Goal: Find specific page/section: Find specific page/section

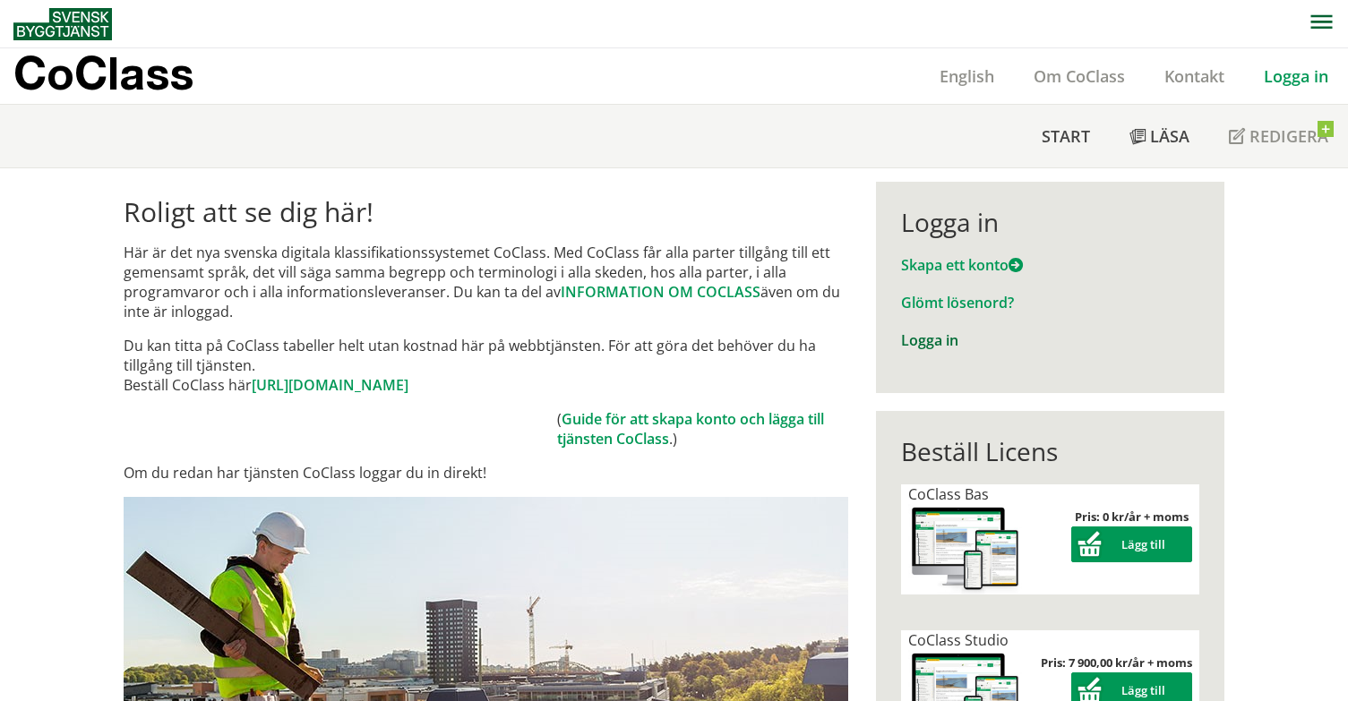
click at [932, 339] on link "Logga in" at bounding box center [929, 341] width 57 height 20
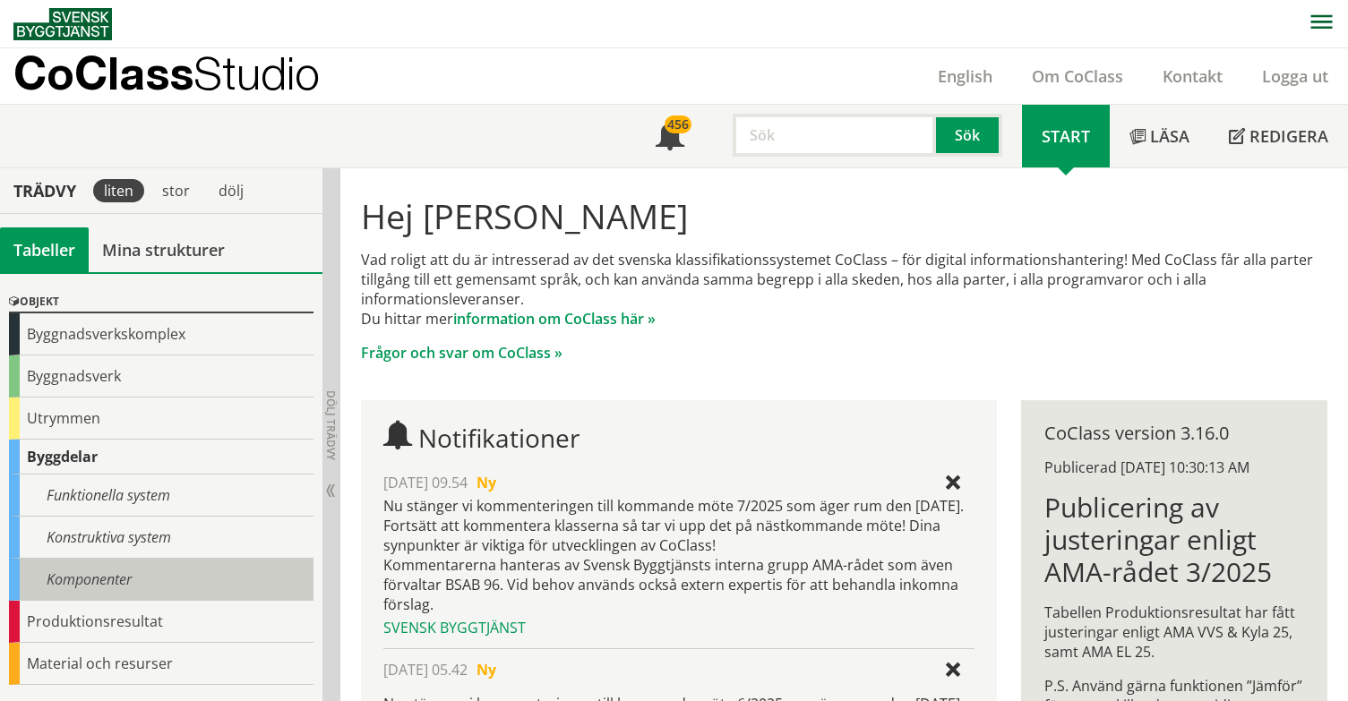
scroll to position [228, 0]
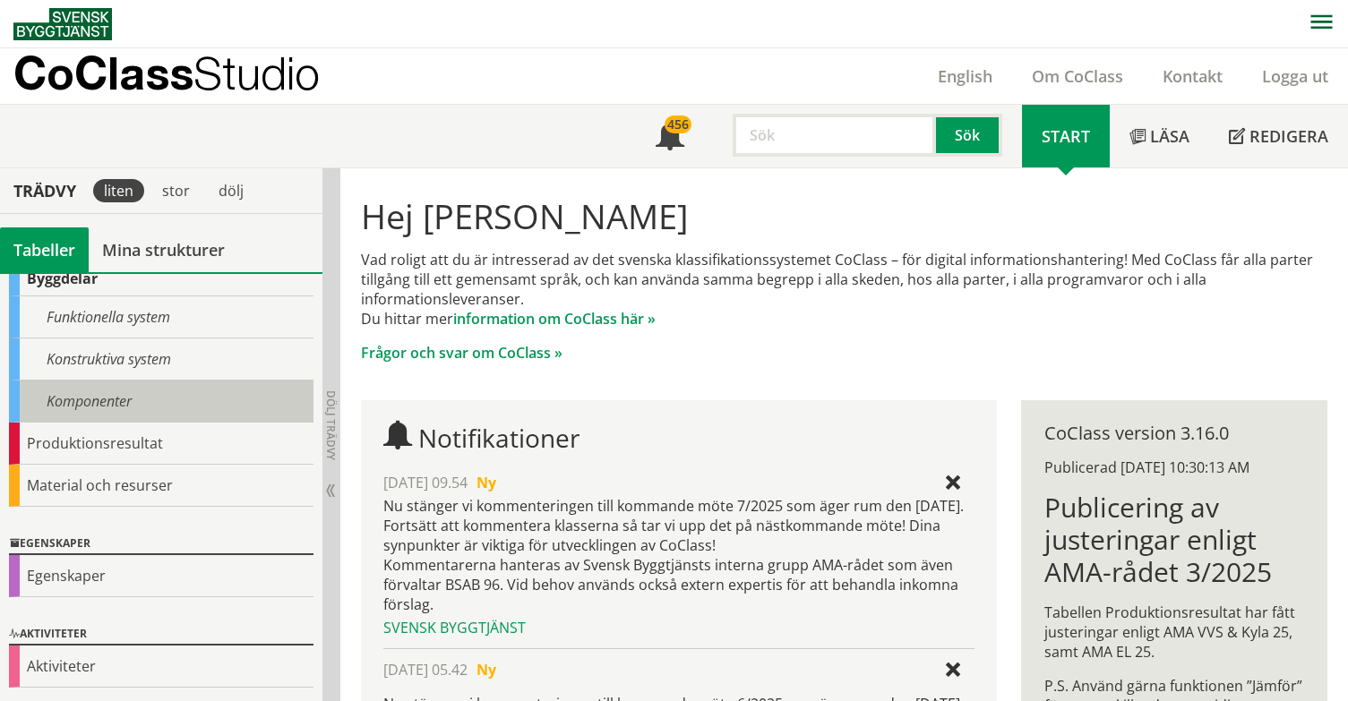
click at [74, 403] on div "Komponenter" at bounding box center [161, 402] width 305 height 42
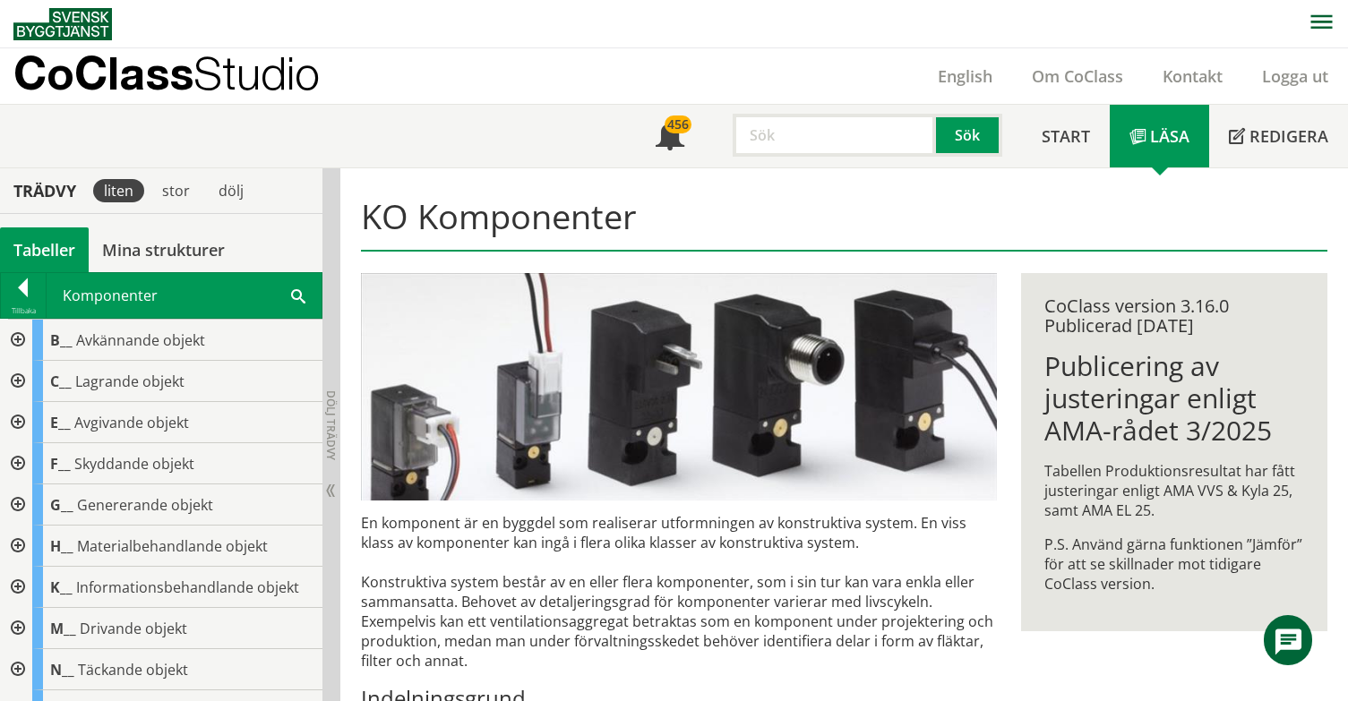
click at [18, 461] on div at bounding box center [16, 463] width 32 height 41
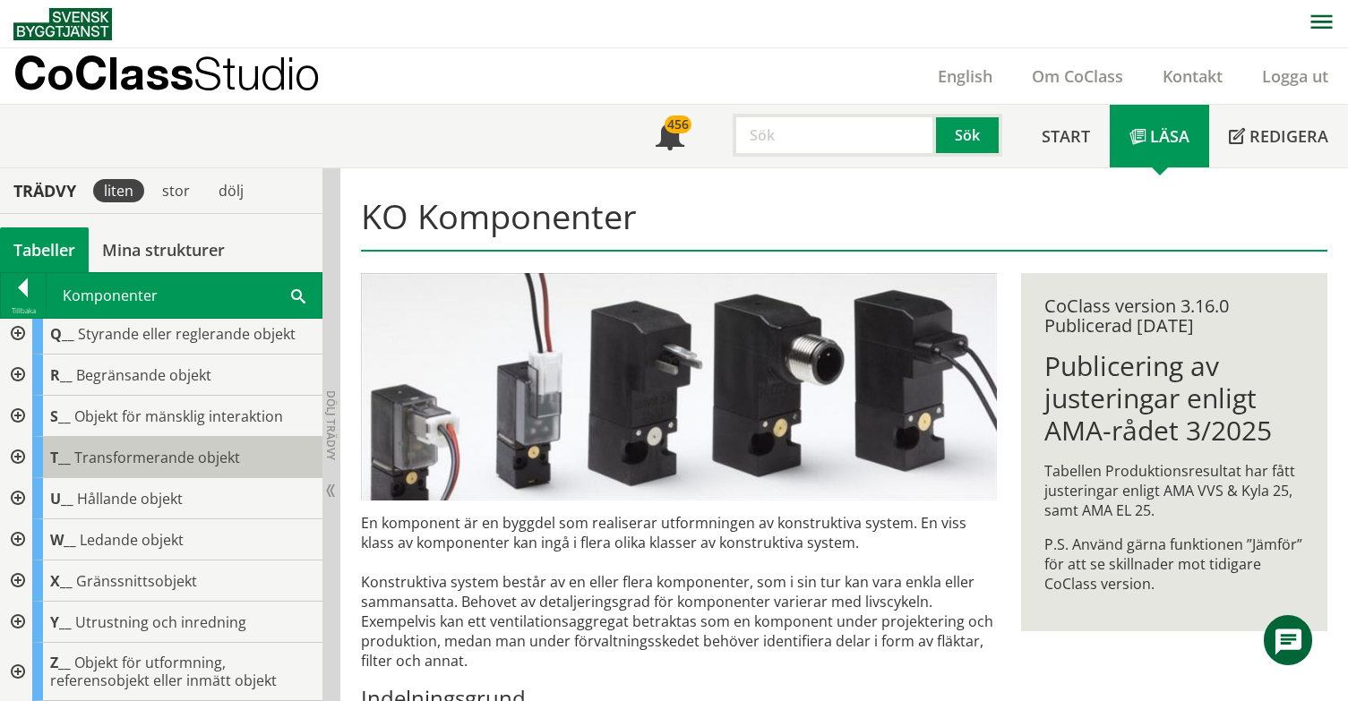
scroll to position [881, 0]
click at [20, 491] on div at bounding box center [16, 498] width 32 height 41
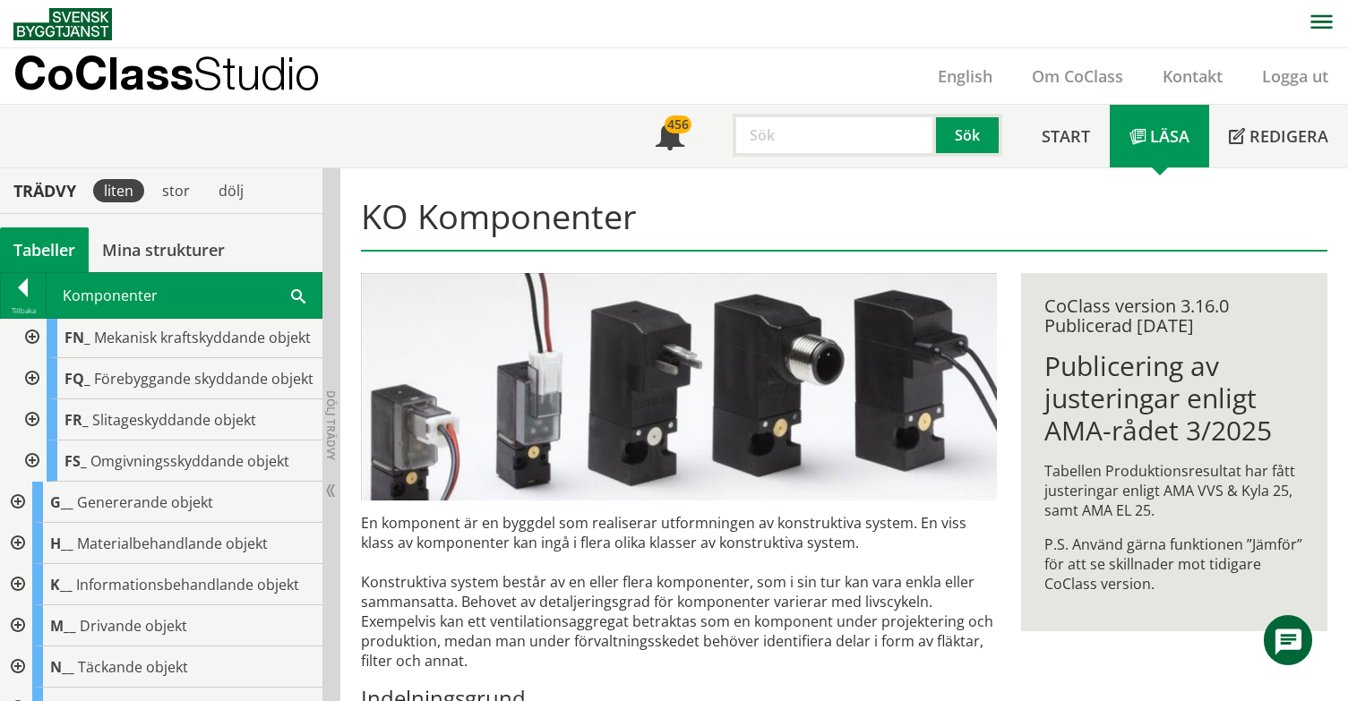
scroll to position [448, 0]
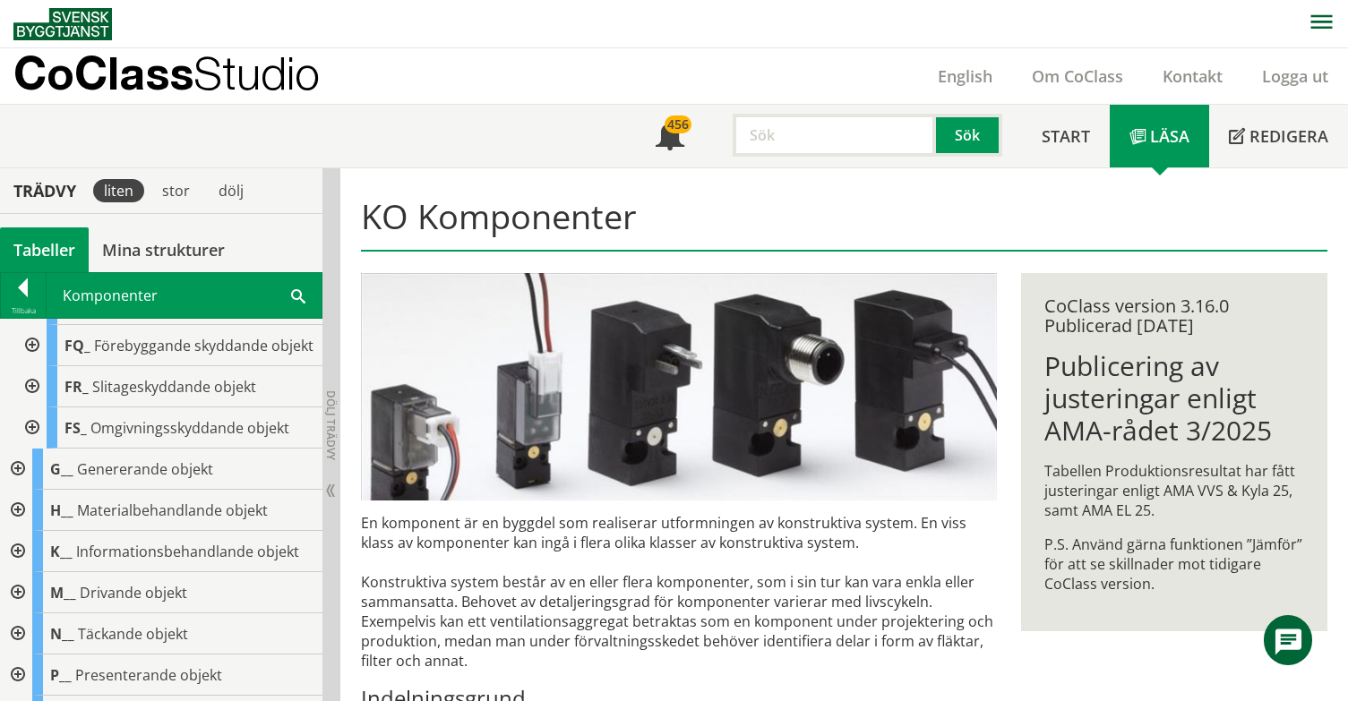
click at [36, 449] on div at bounding box center [30, 428] width 32 height 41
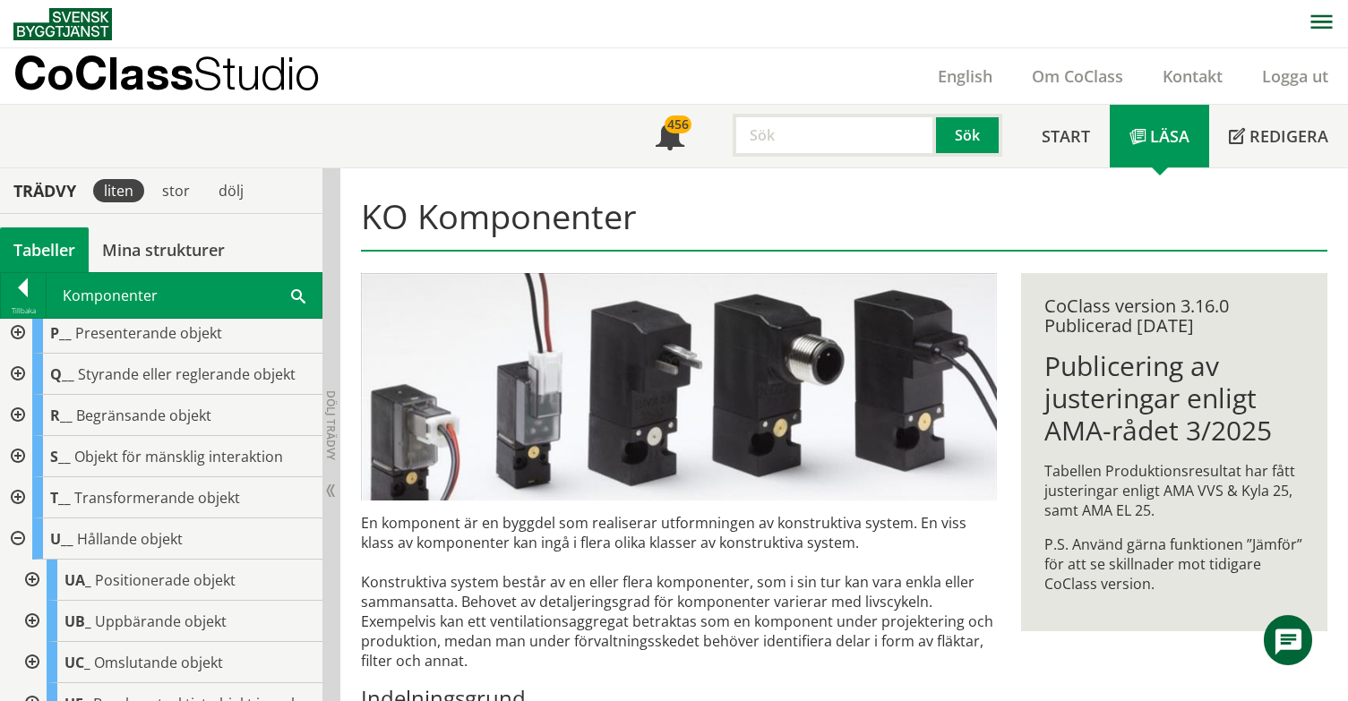
scroll to position [1254, 0]
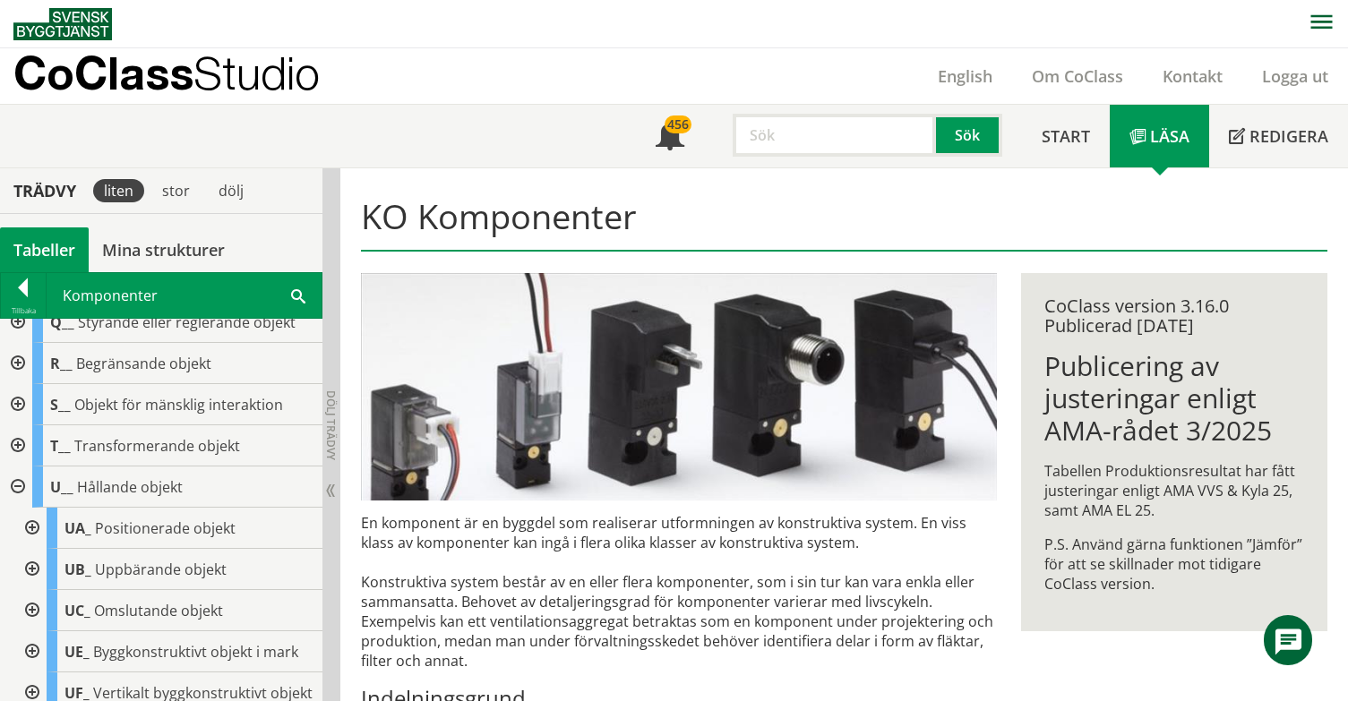
click at [21, 384] on div at bounding box center [16, 363] width 32 height 41
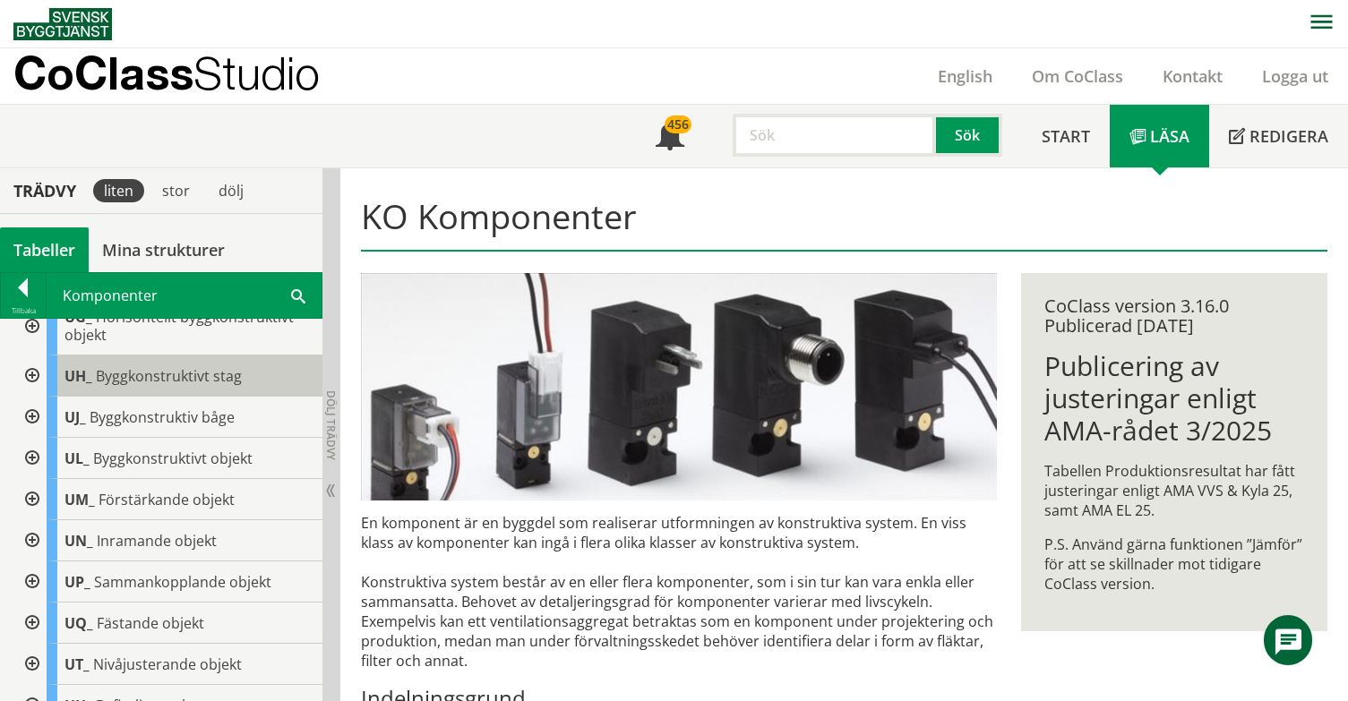
scroll to position [1971, 0]
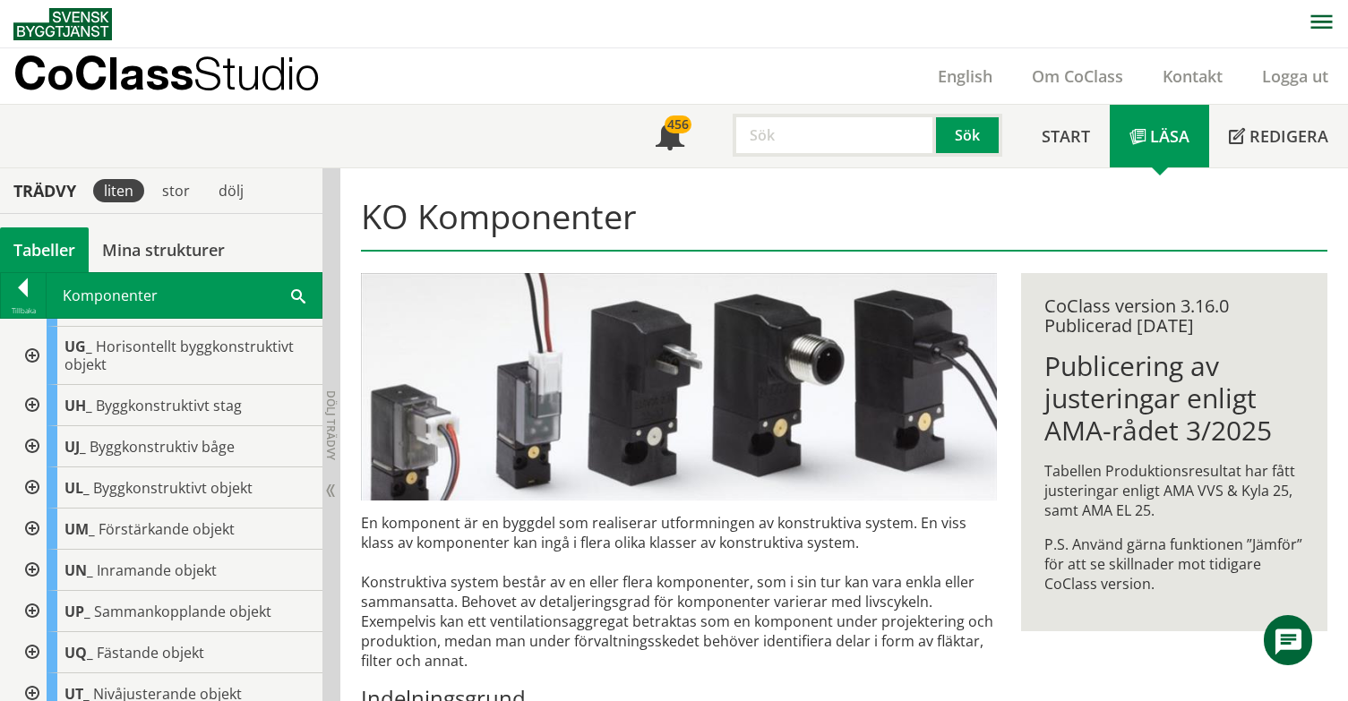
click at [32, 385] on div at bounding box center [30, 356] width 32 height 58
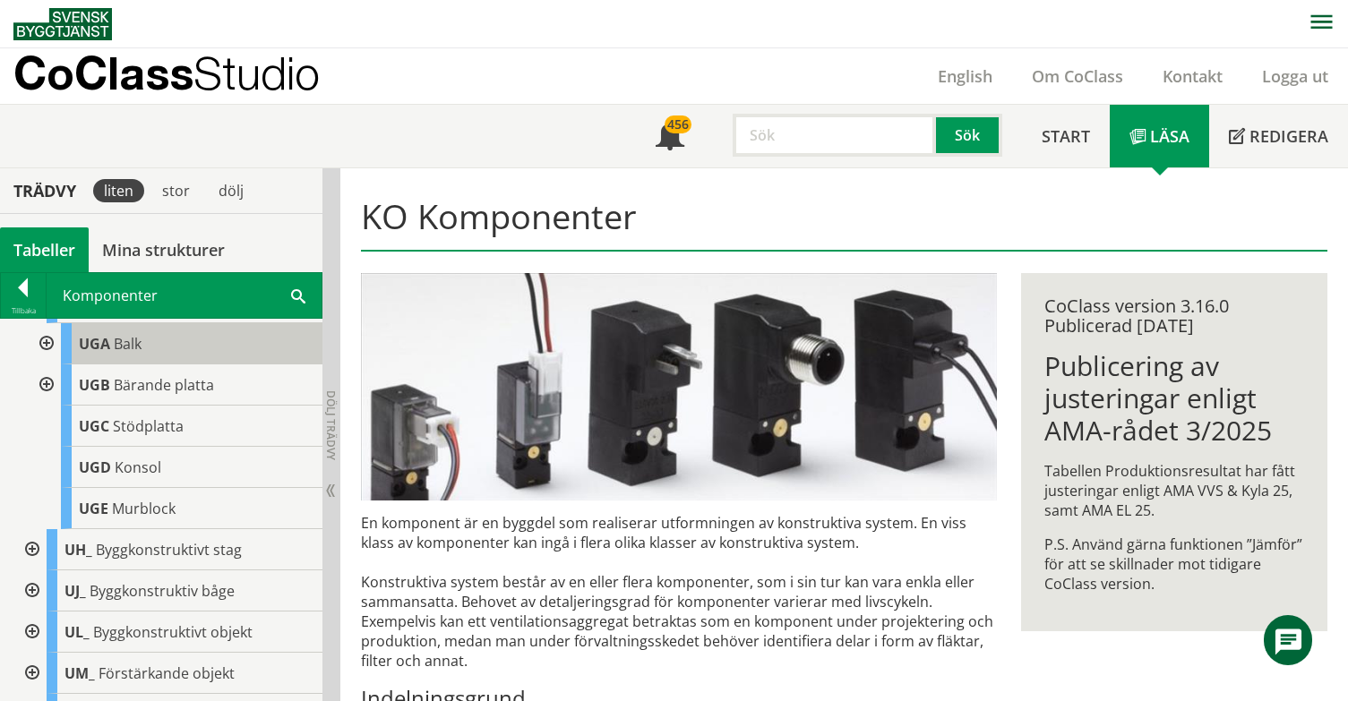
scroll to position [2060, 0]
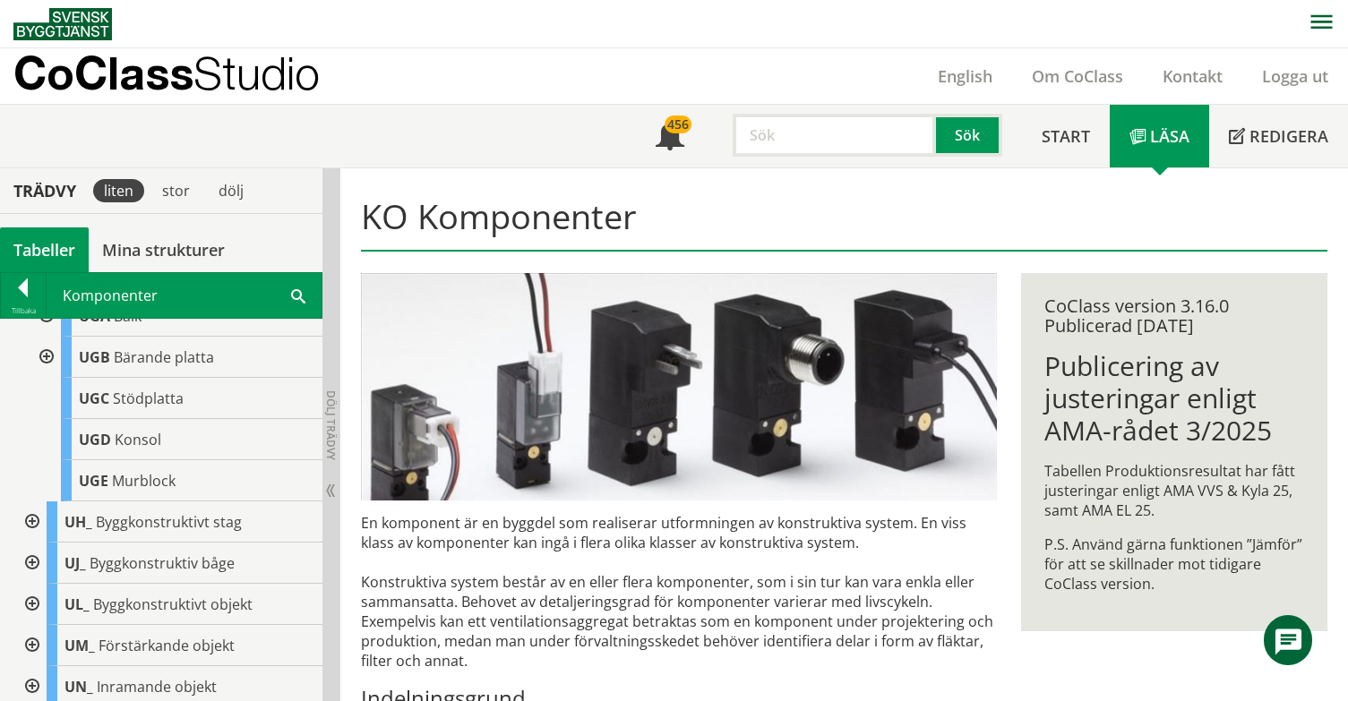
click at [47, 337] on div at bounding box center [45, 316] width 32 height 41
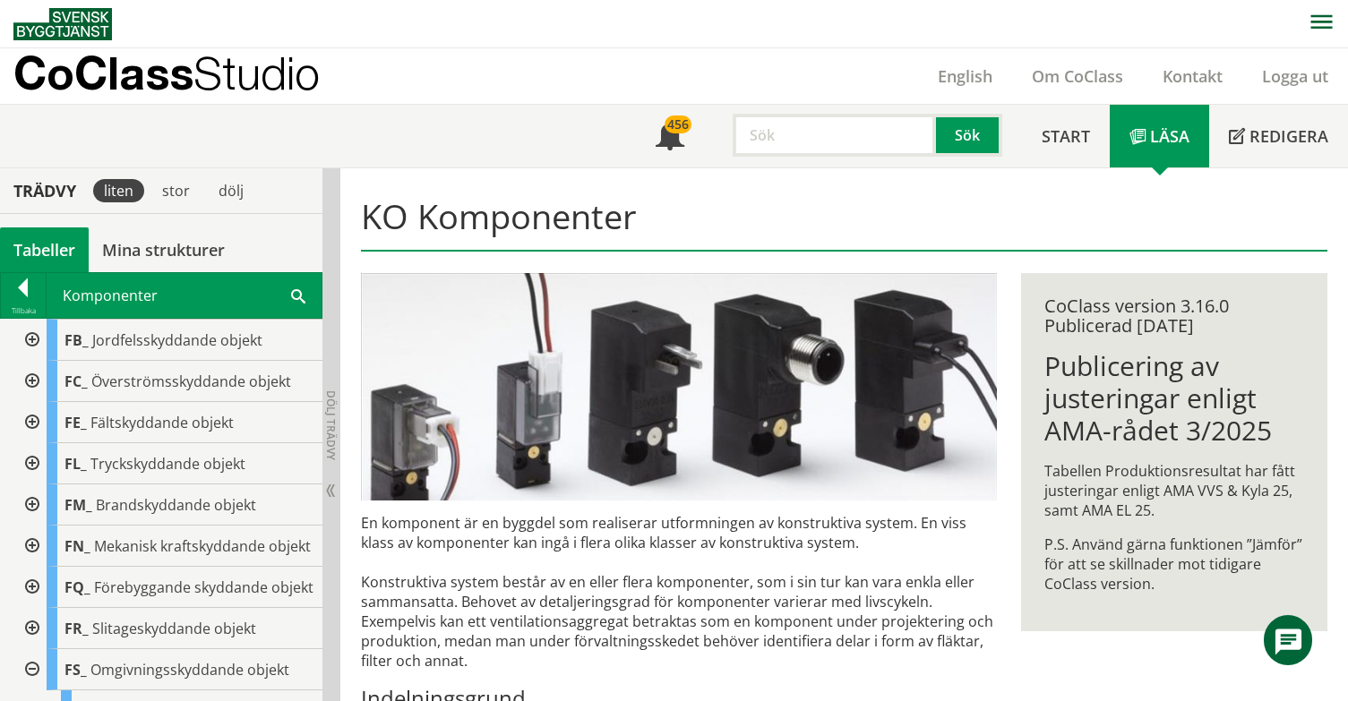
scroll to position [179, 0]
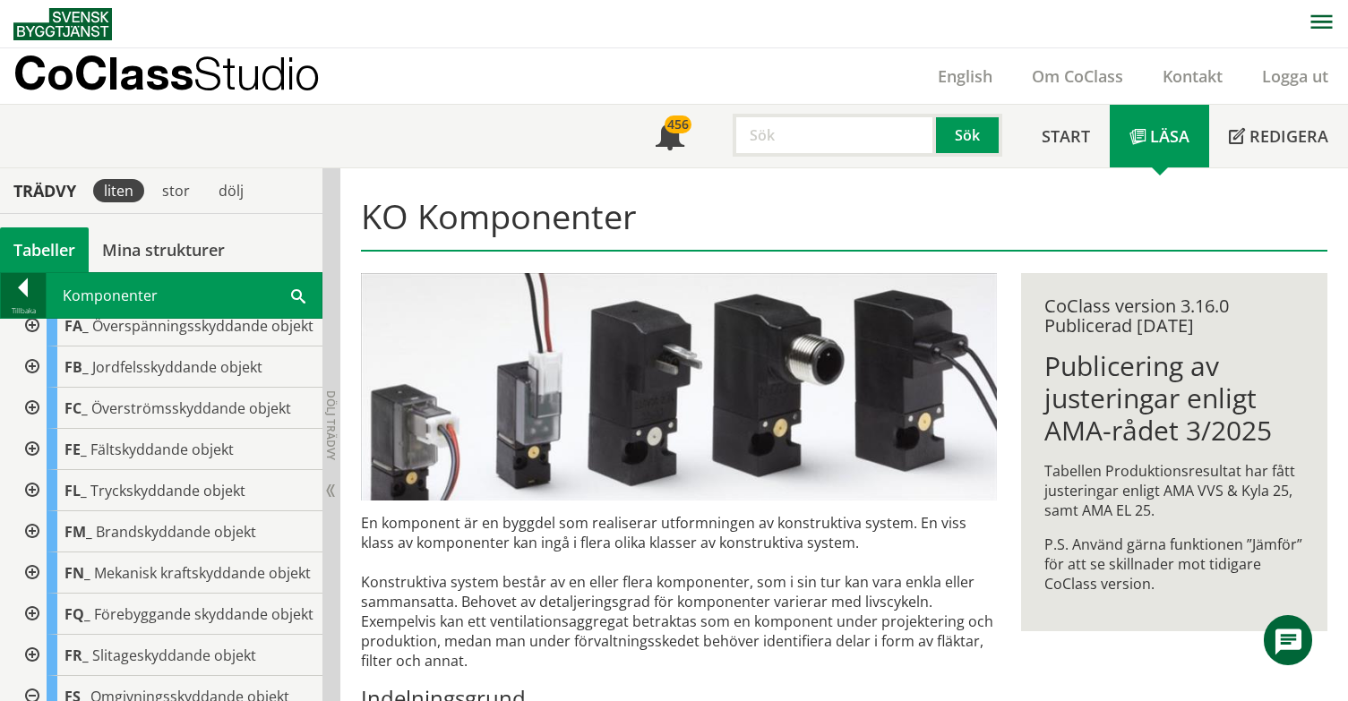
click at [24, 287] on div at bounding box center [23, 291] width 45 height 25
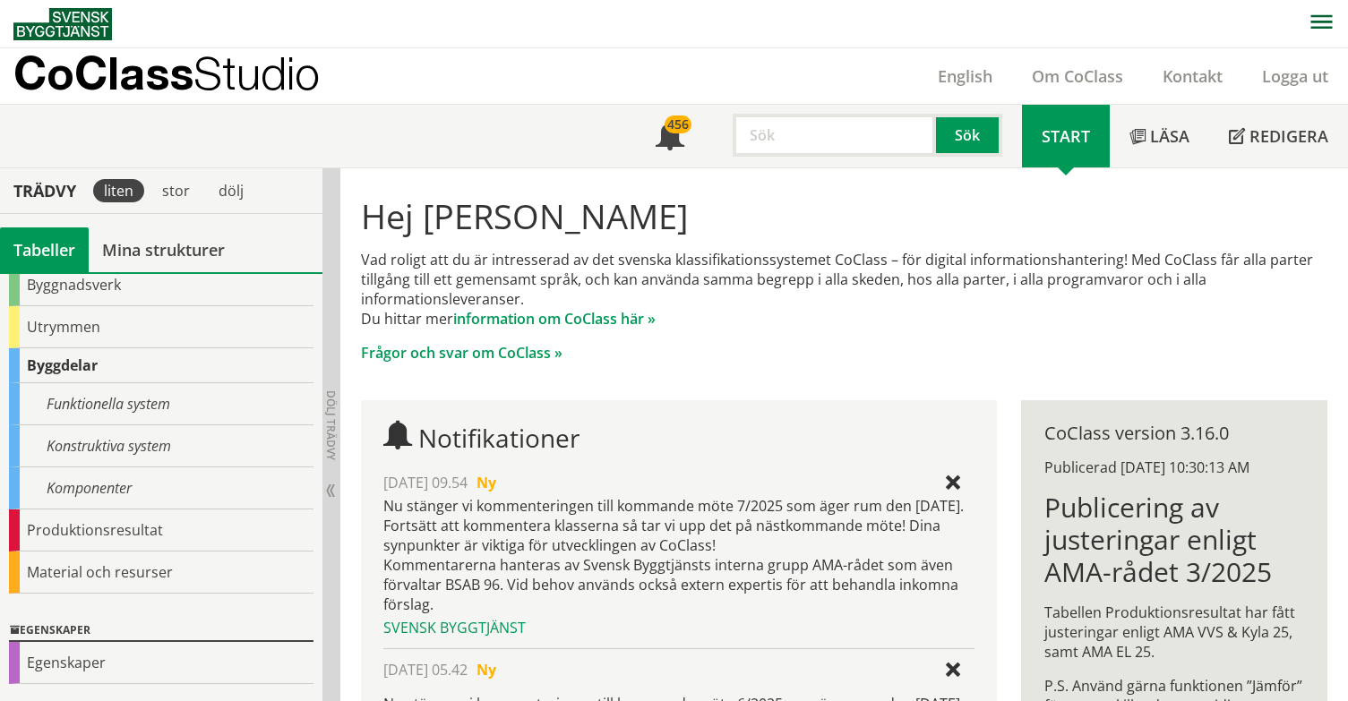
scroll to position [138, 0]
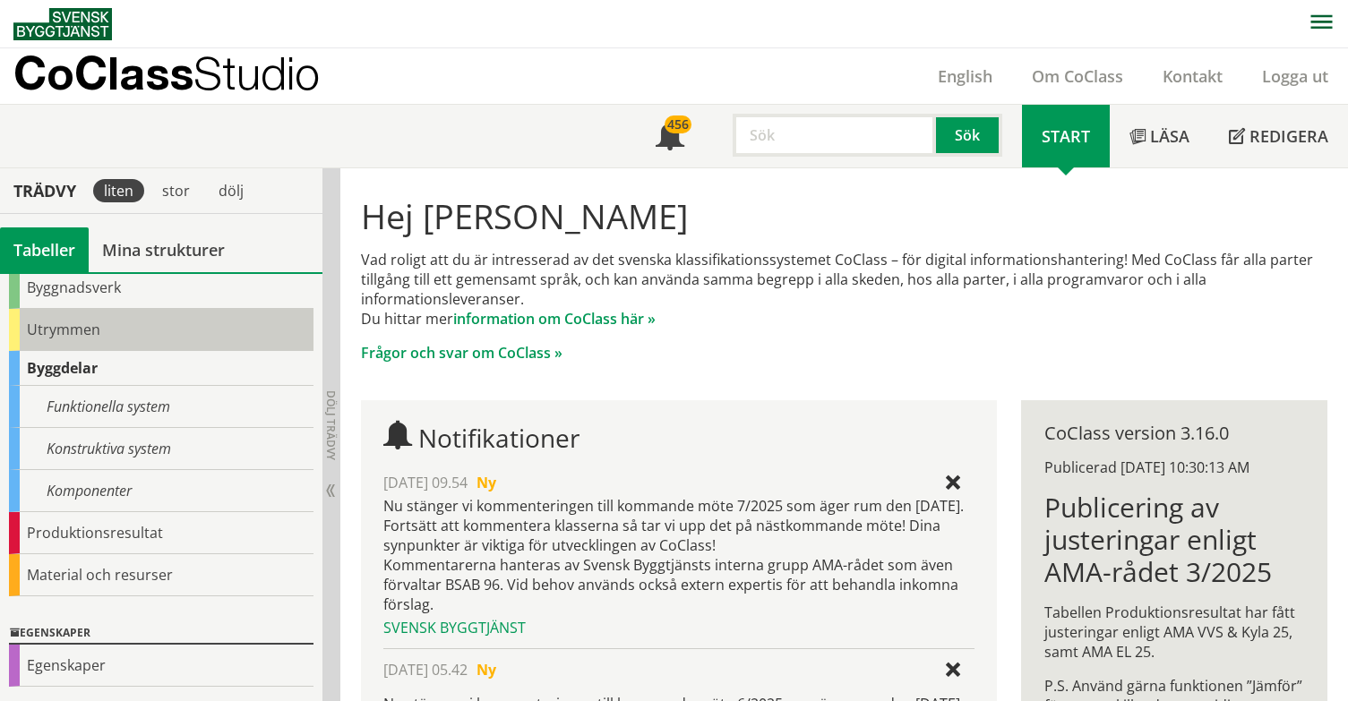
click at [61, 323] on div "Utrymmen" at bounding box center [161, 330] width 305 height 42
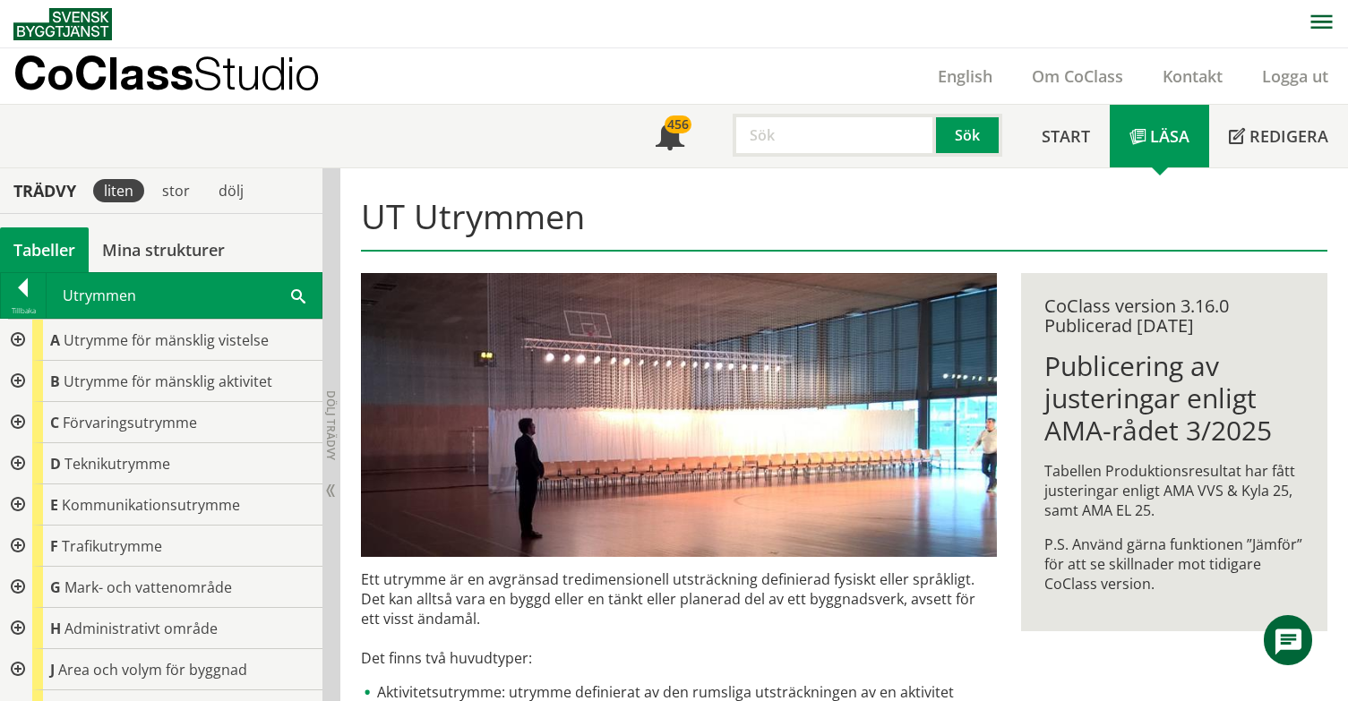
click at [14, 377] on div at bounding box center [16, 381] width 32 height 41
